Goal: Check status: Check status

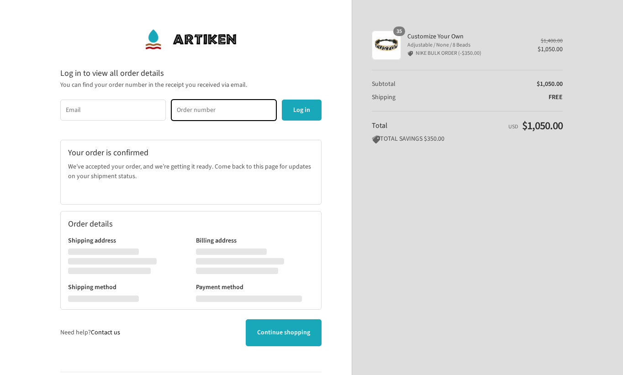
click at [202, 106] on input "Order number" at bounding box center [224, 110] width 106 height 21
paste input "23945"
type input "23945"
click at [82, 111] on input "Email" at bounding box center [113, 110] width 106 height 21
type input "[PERSON_NAME][EMAIL_ADDRESS][PERSON_NAME][DOMAIN_NAME]"
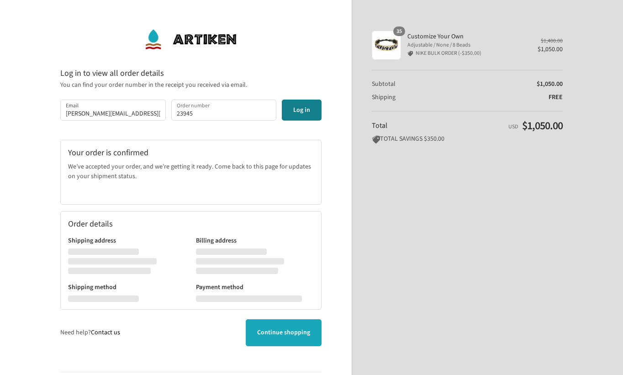
click at [306, 111] on button "Log in" at bounding box center [302, 110] width 40 height 21
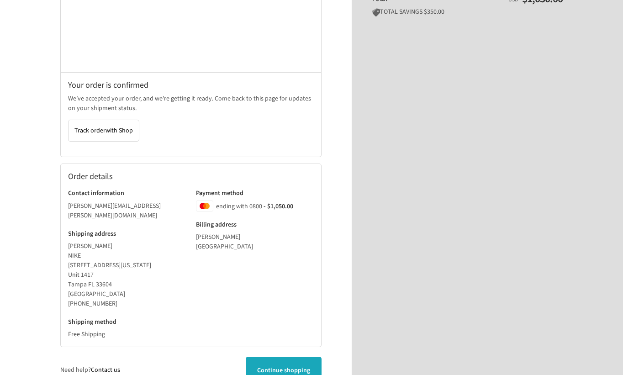
scroll to position [176, 0]
